Goal: Transaction & Acquisition: Purchase product/service

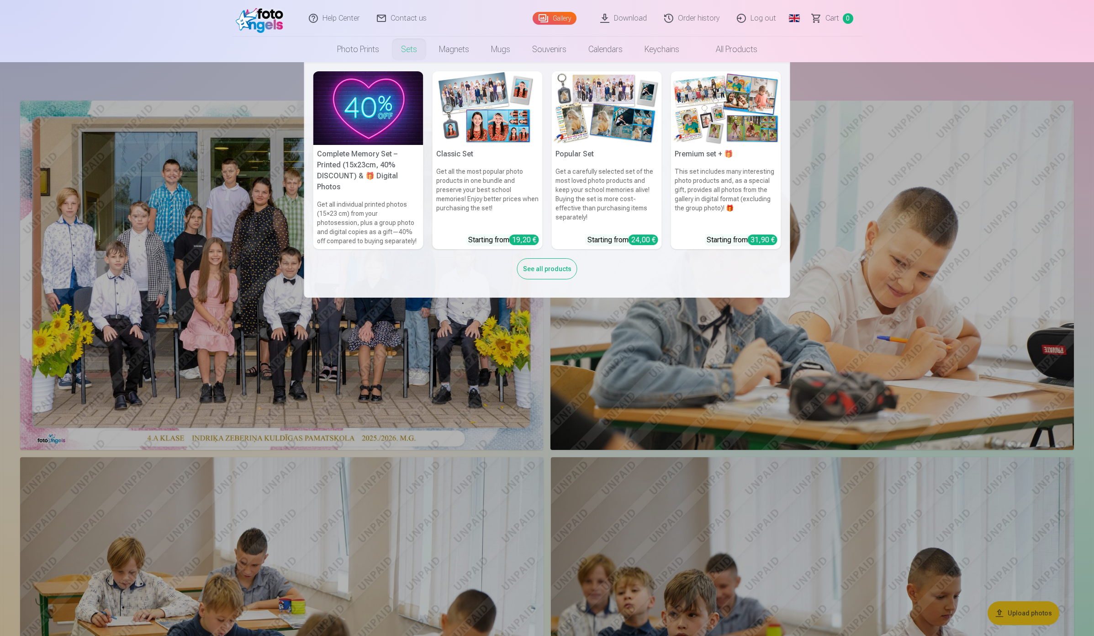
click at [361, 97] on img at bounding box center [368, 108] width 110 height 74
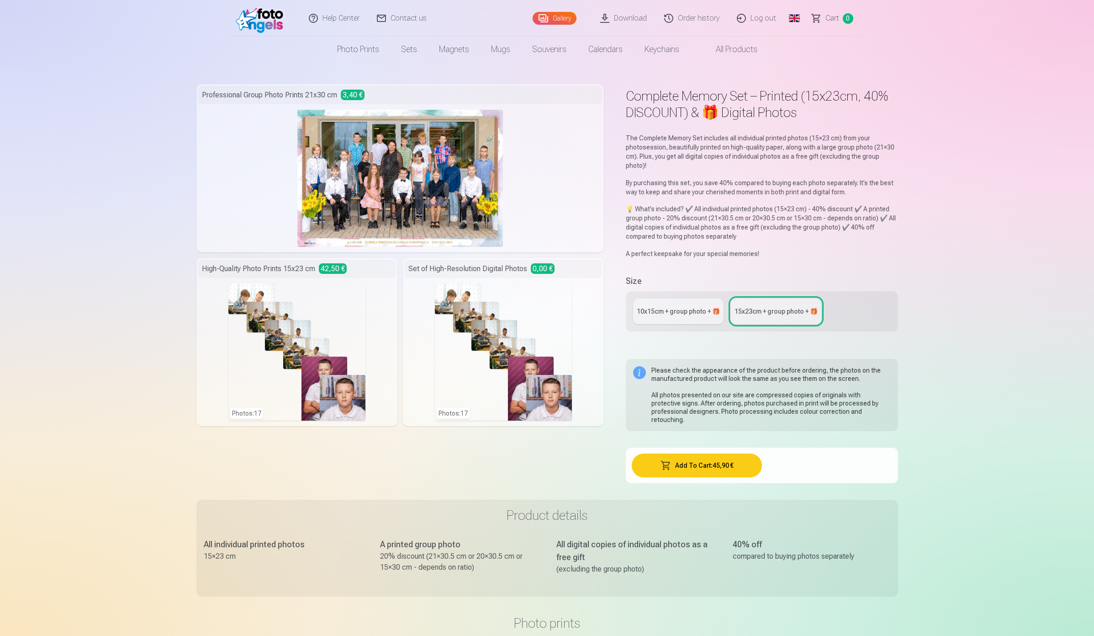
click at [677, 312] on div "10x15сm + group photo + 🎁" at bounding box center [678, 311] width 83 height 9
click at [352, 202] on img at bounding box center [400, 178] width 206 height 137
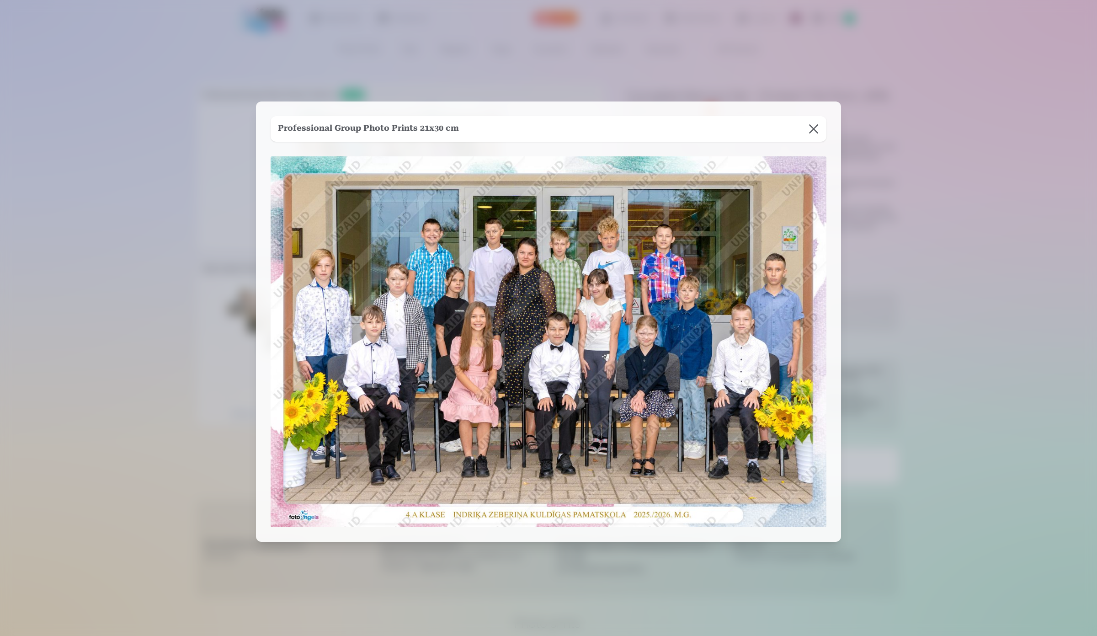
click at [814, 130] on button at bounding box center [814, 129] width 26 height 26
